Goal: Information Seeking & Learning: Find specific fact

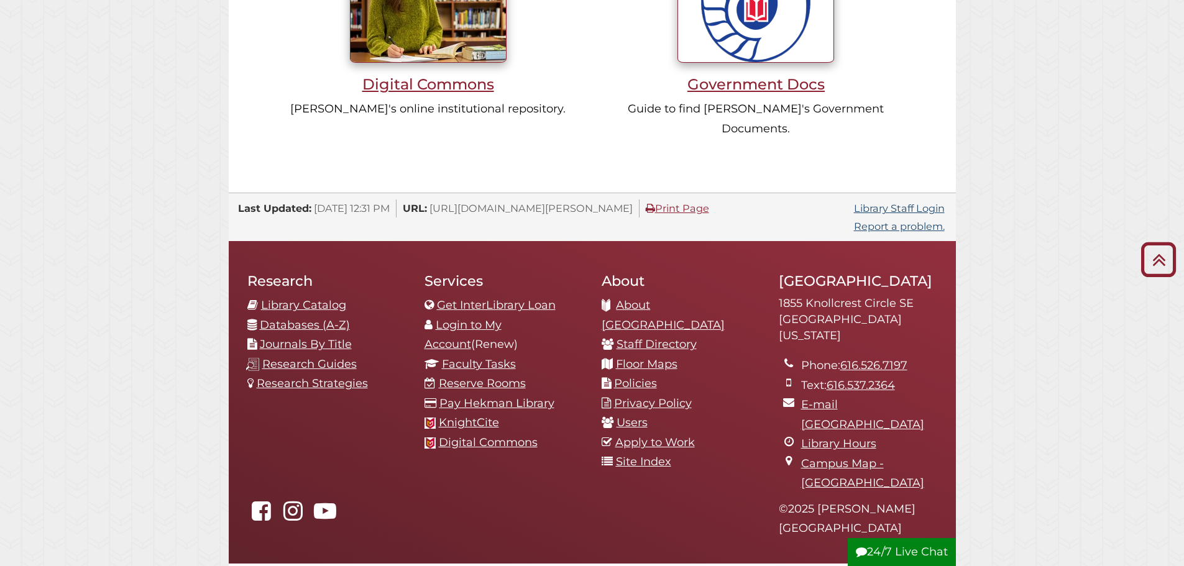
scroll to position [1300, 0]
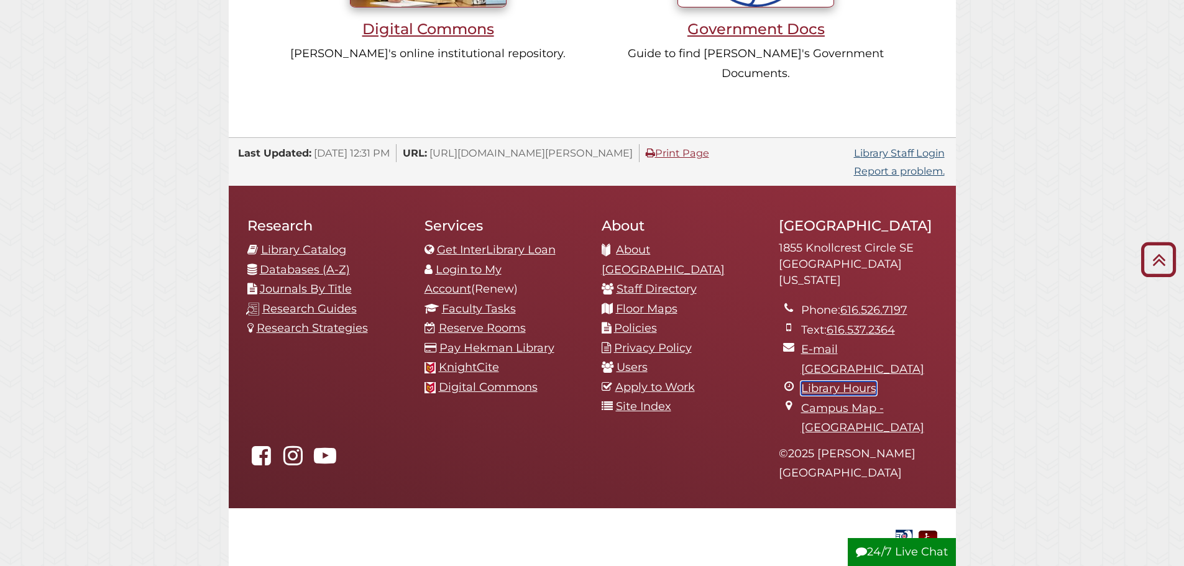
click at [847, 382] on link "Library Hours" at bounding box center [838, 389] width 75 height 14
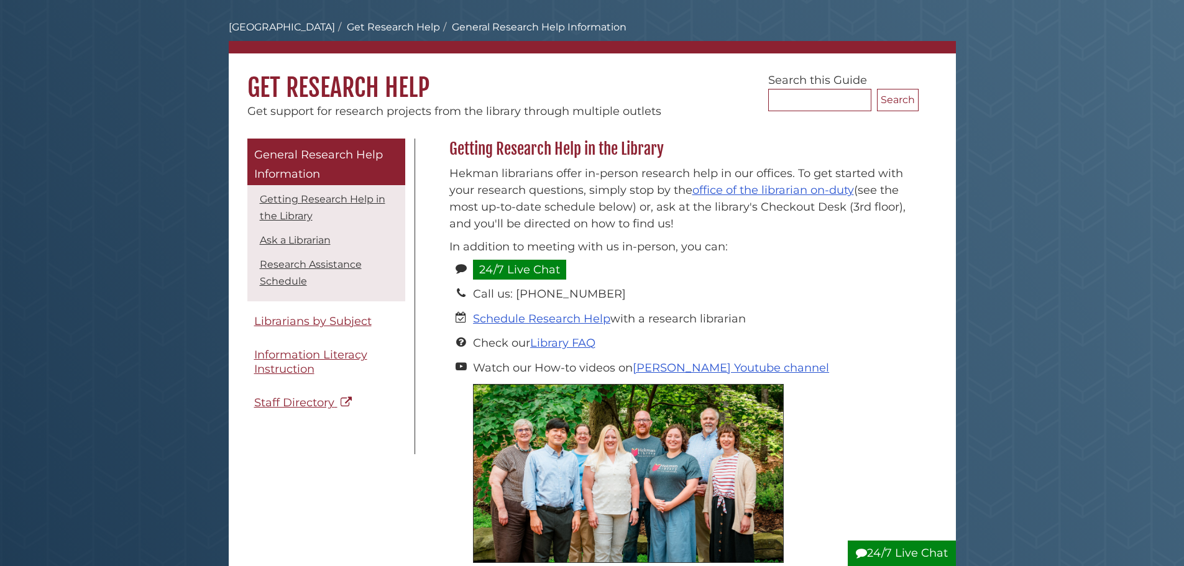
scroll to position [124, 0]
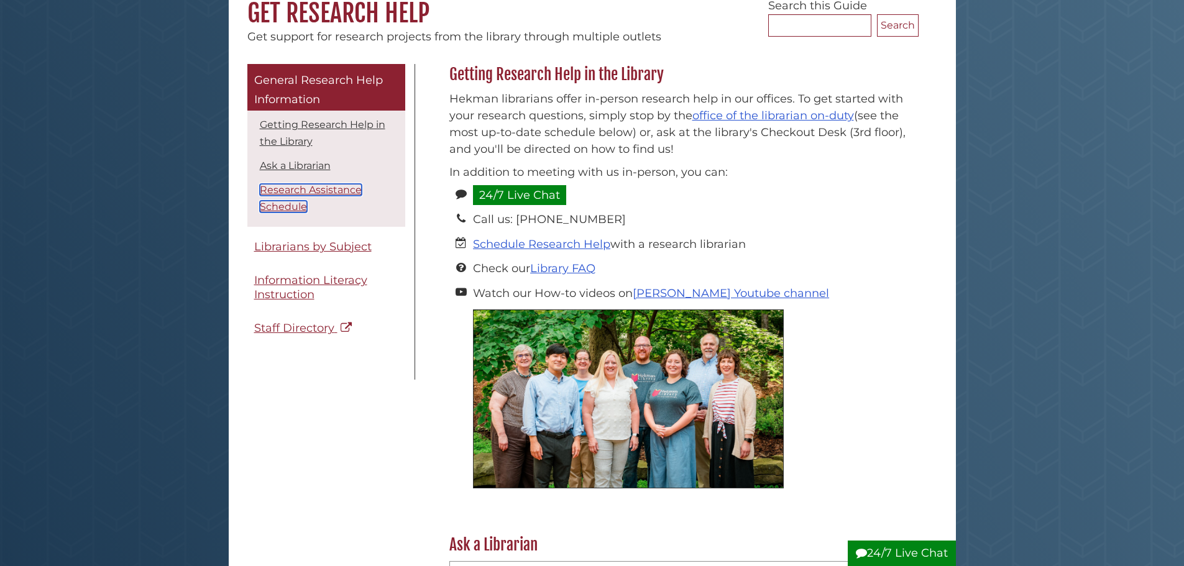
click at [279, 188] on link "Research Assistance Schedule" at bounding box center [311, 198] width 102 height 29
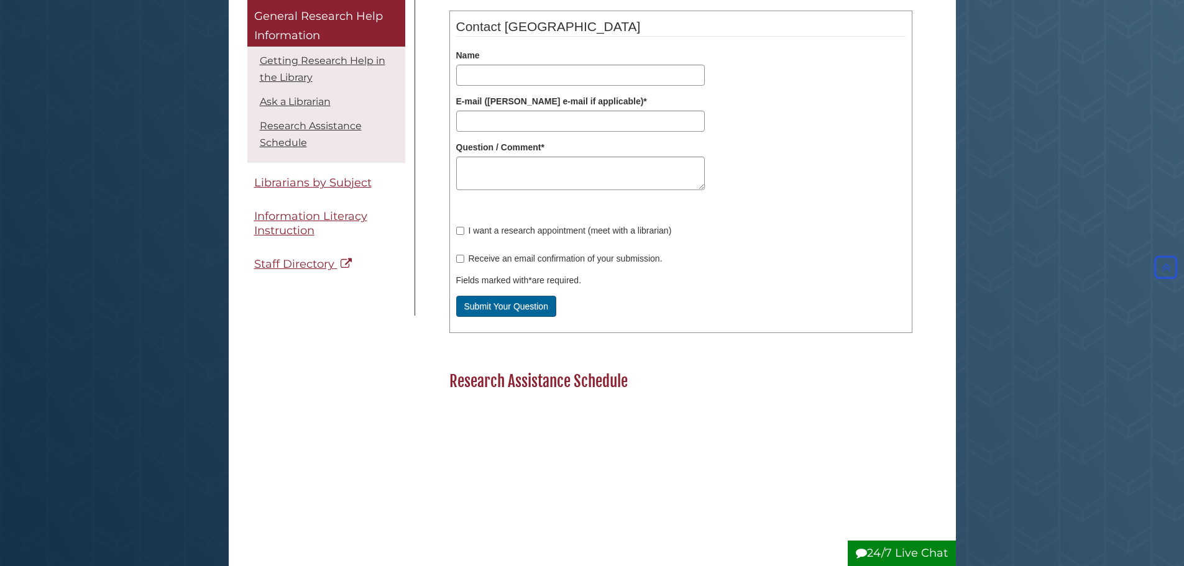
scroll to position [673, 0]
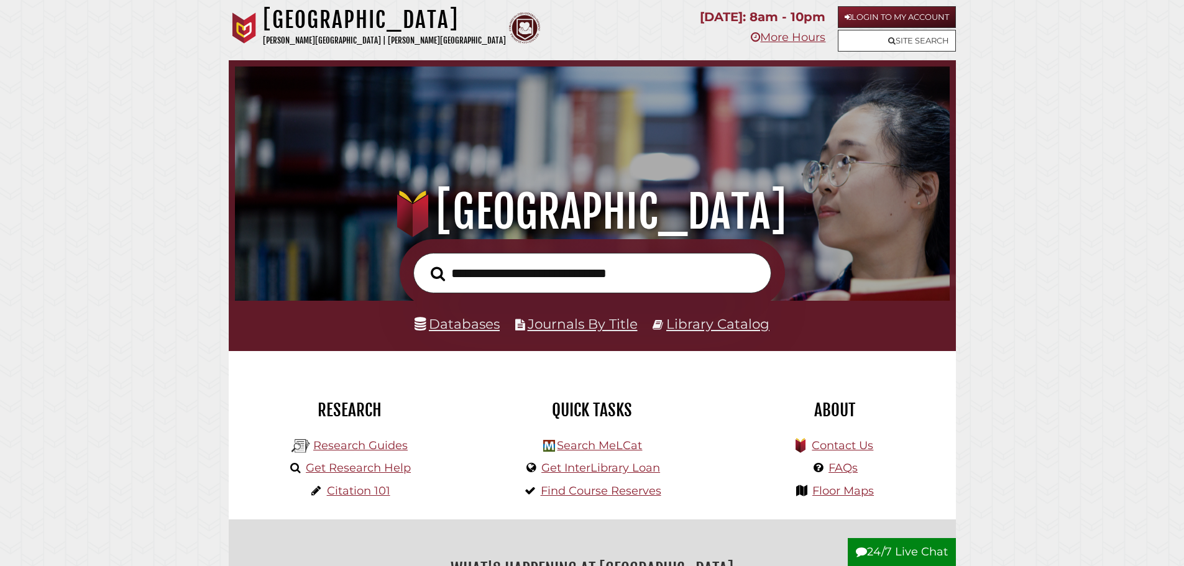
scroll to position [236, 709]
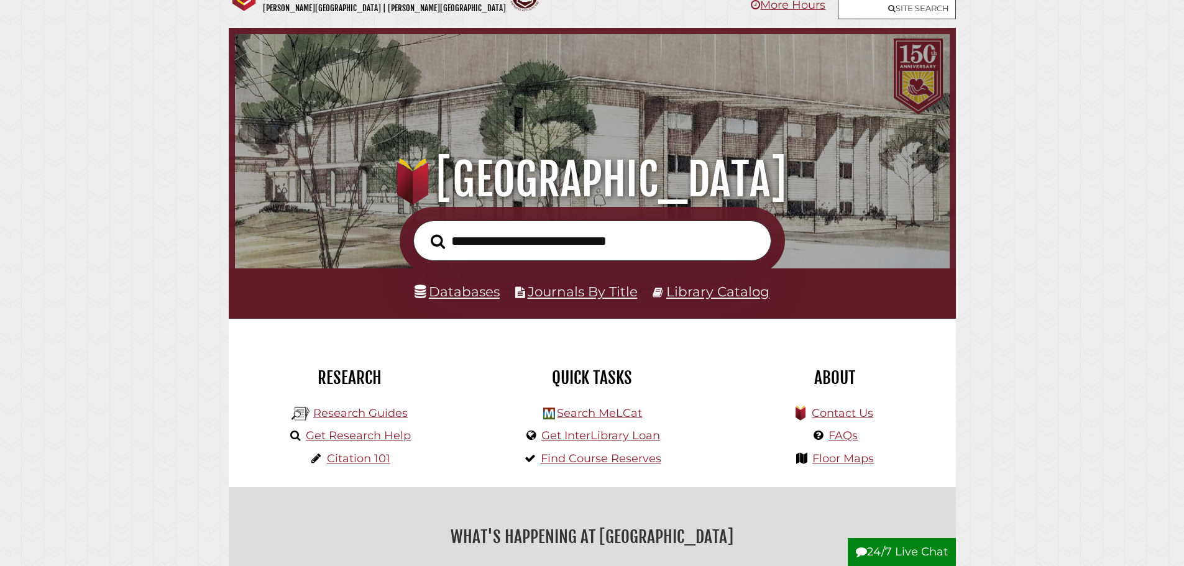
scroll to position [62, 0]
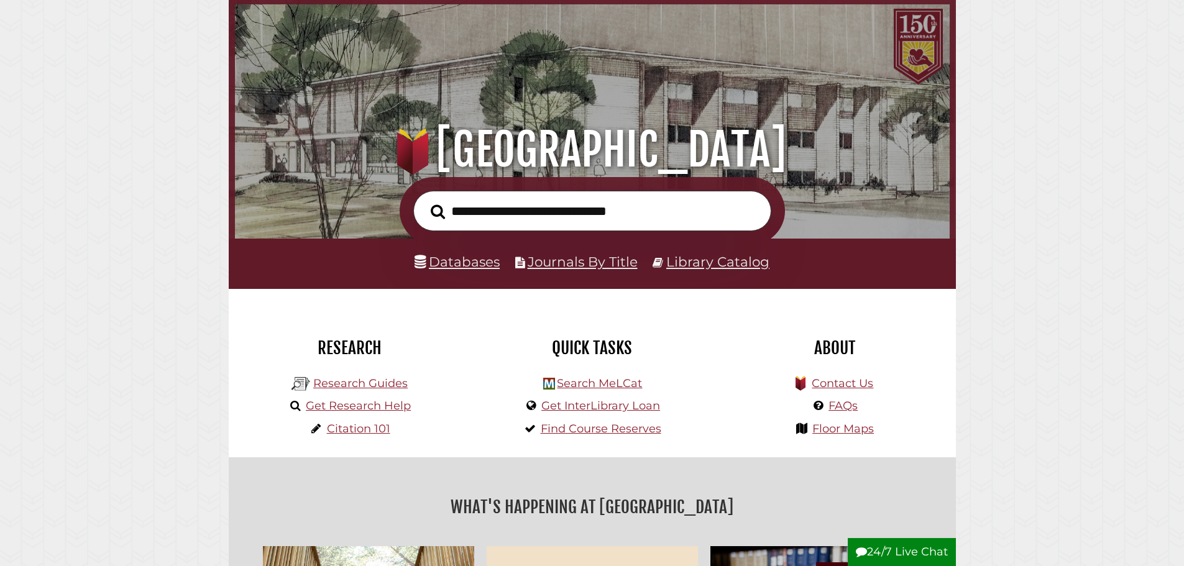
click at [558, 209] on input "text" at bounding box center [592, 211] width 358 height 40
type input "**********"
click at [425, 201] on button "Search" at bounding box center [438, 212] width 27 height 22
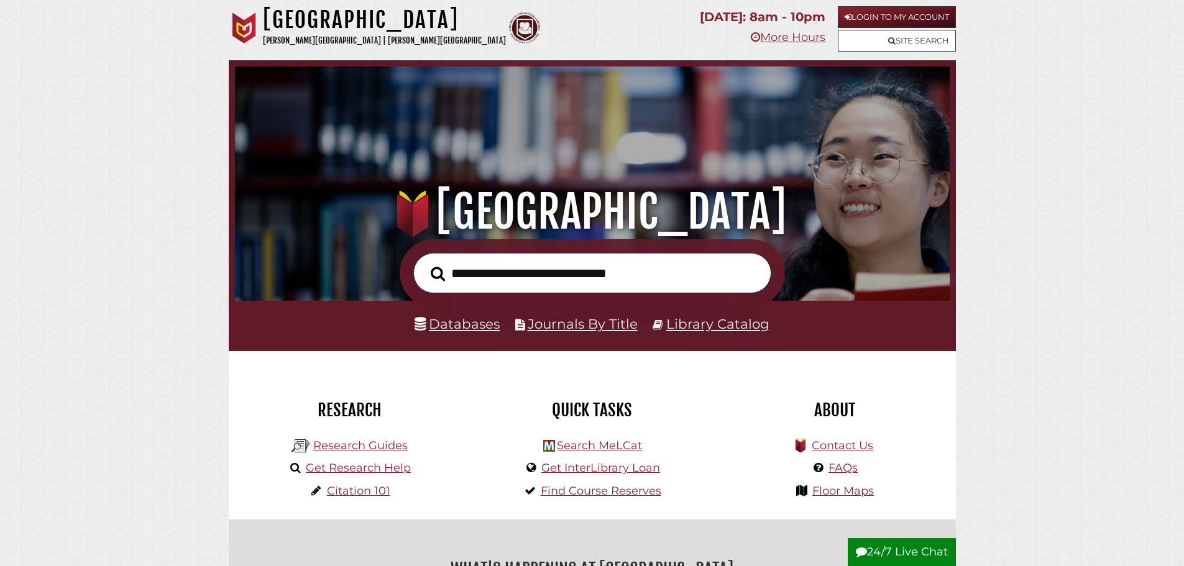
scroll to position [236, 709]
